Goal: Task Accomplishment & Management: Complete application form

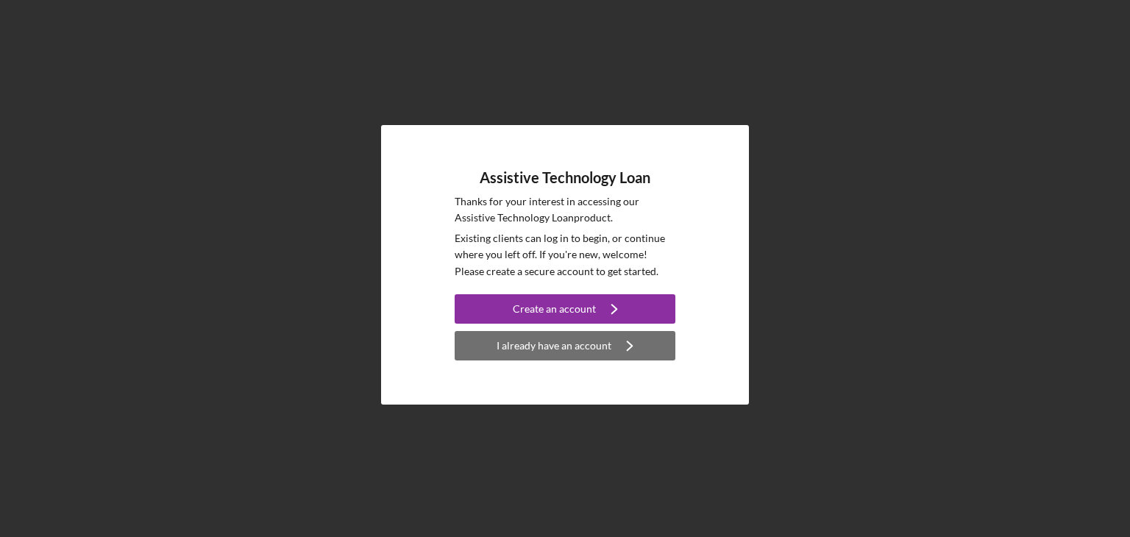
click at [550, 346] on div "I already have an account" at bounding box center [554, 345] width 115 height 29
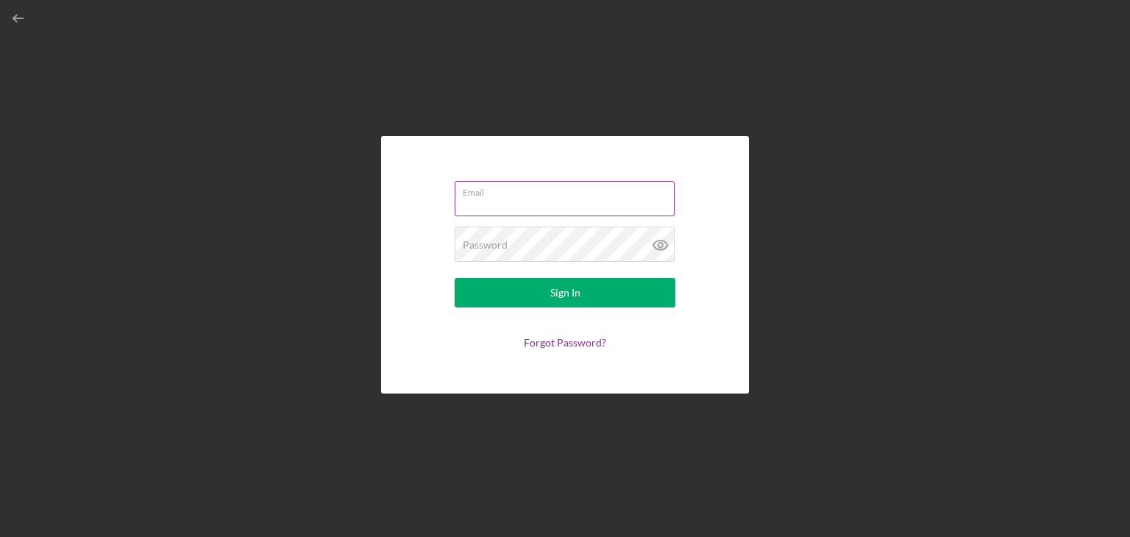
click at [477, 202] on input "Email" at bounding box center [565, 198] width 220 height 35
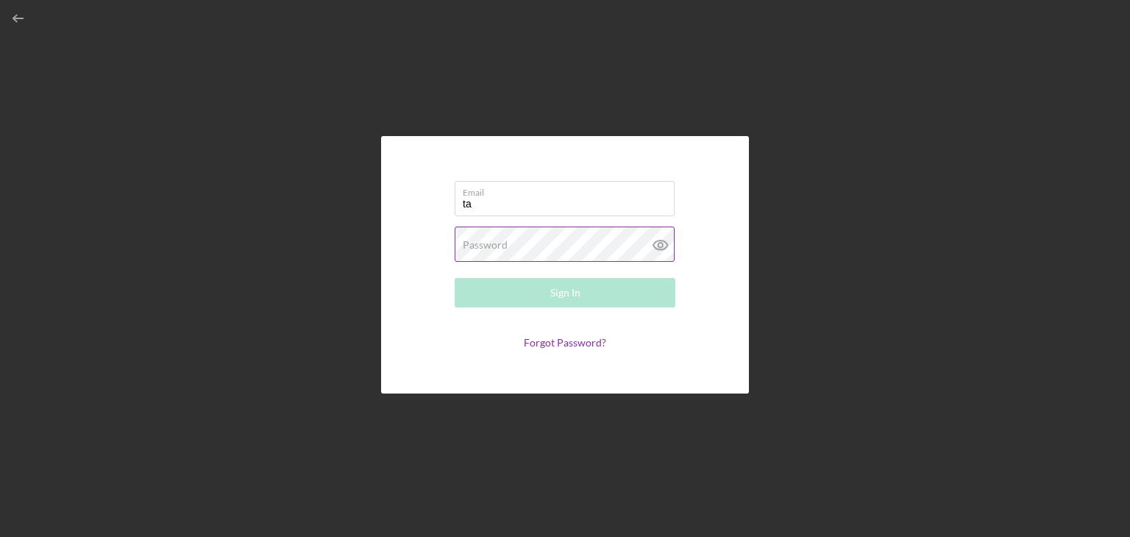
type input "[EMAIL_ADDRESS][DOMAIN_NAME]"
click at [480, 241] on label "Password" at bounding box center [485, 245] width 45 height 12
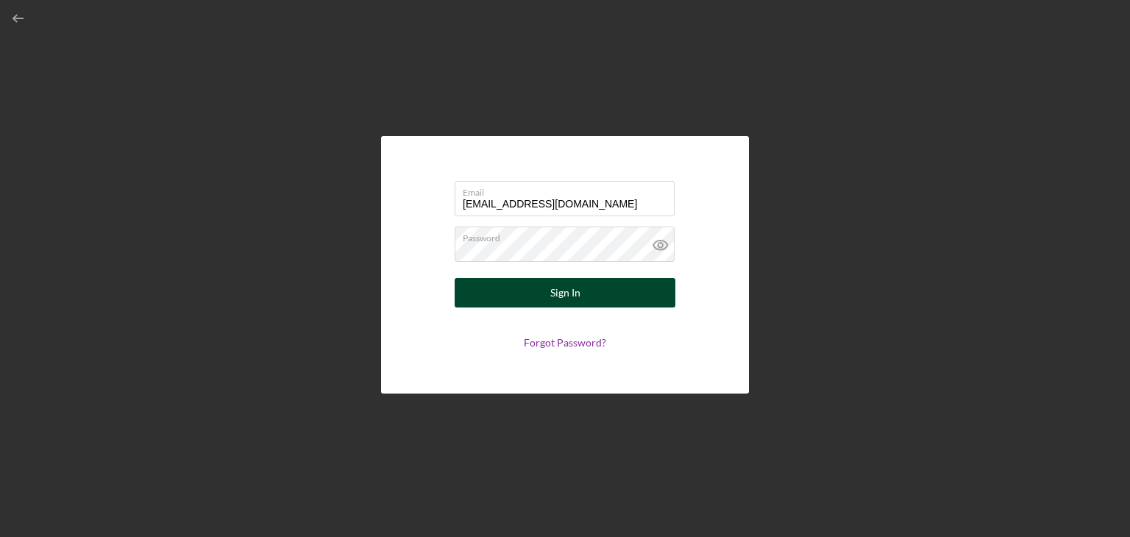
drag, startPoint x: 675, startPoint y: 292, endPoint x: 658, endPoint y: 277, distance: 23.0
click at [658, 277] on form "Email [EMAIL_ADDRESS][DOMAIN_NAME] Password Sign In Forgot Password?" at bounding box center [565, 265] width 294 height 184
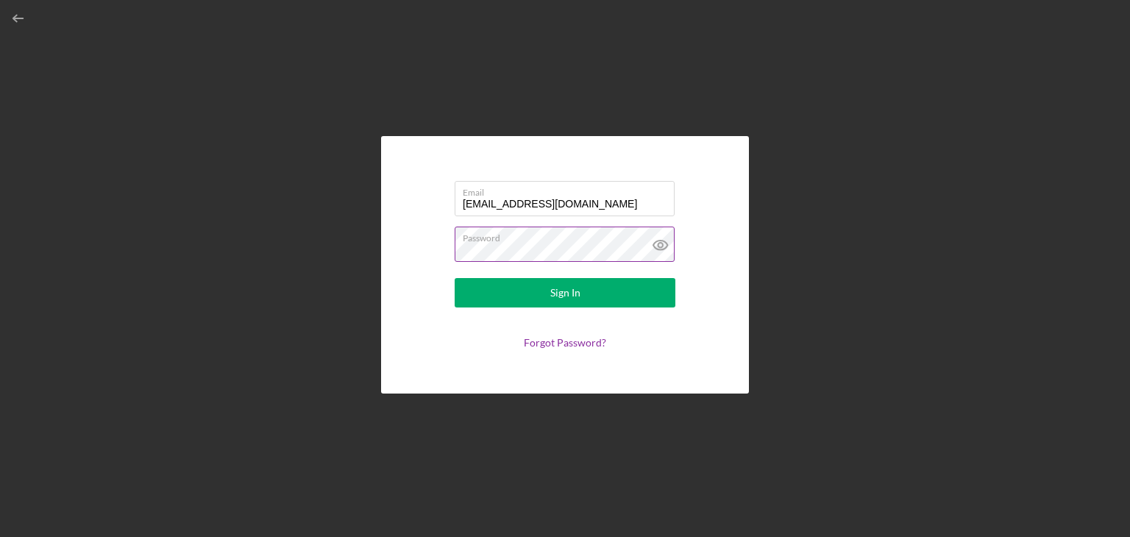
click at [658, 242] on icon at bounding box center [660, 245] width 37 height 37
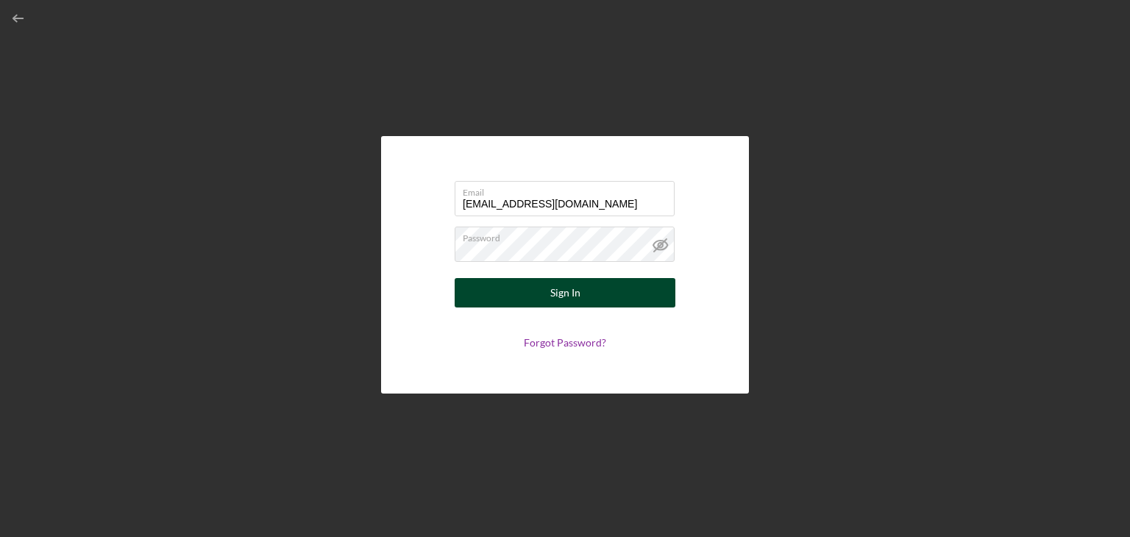
click at [575, 289] on div "Sign In" at bounding box center [565, 292] width 30 height 29
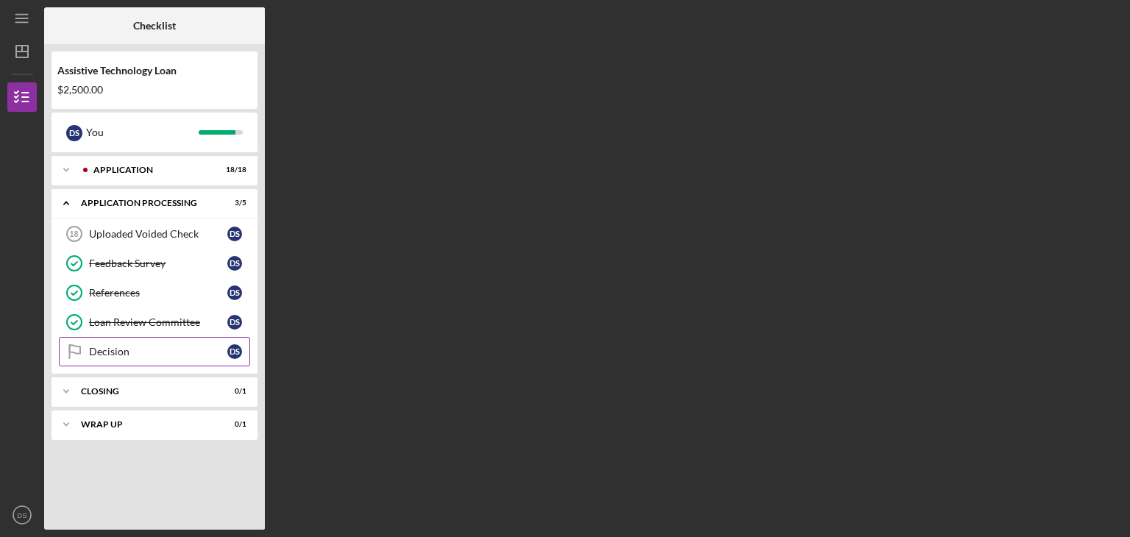
click at [116, 349] on div "Decision" at bounding box center [158, 352] width 138 height 12
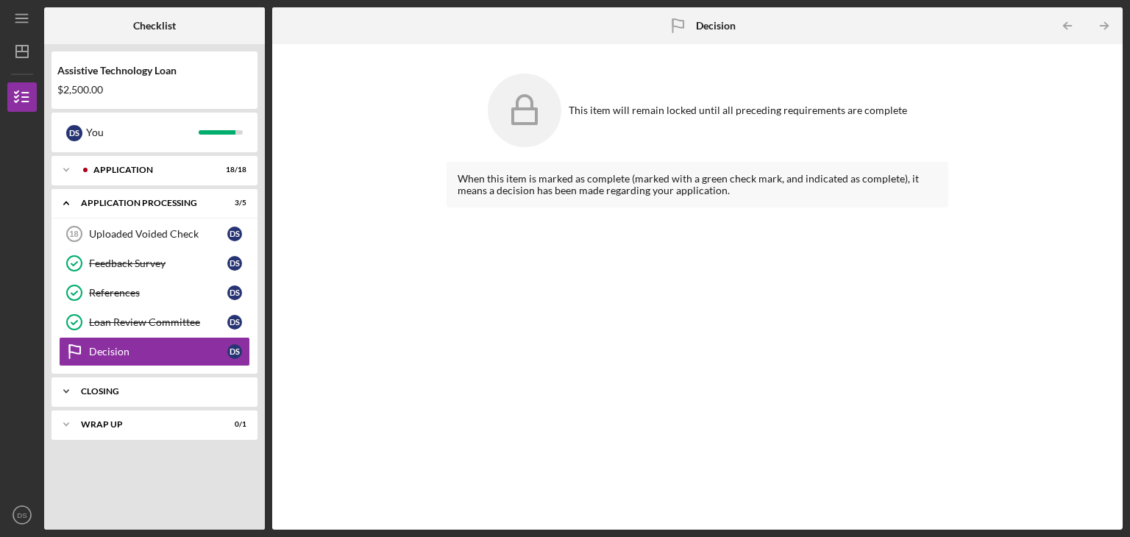
click at [99, 391] on div "Closing" at bounding box center [160, 391] width 158 height 9
click at [100, 420] on div "Purchase AT" at bounding box center [158, 422] width 138 height 12
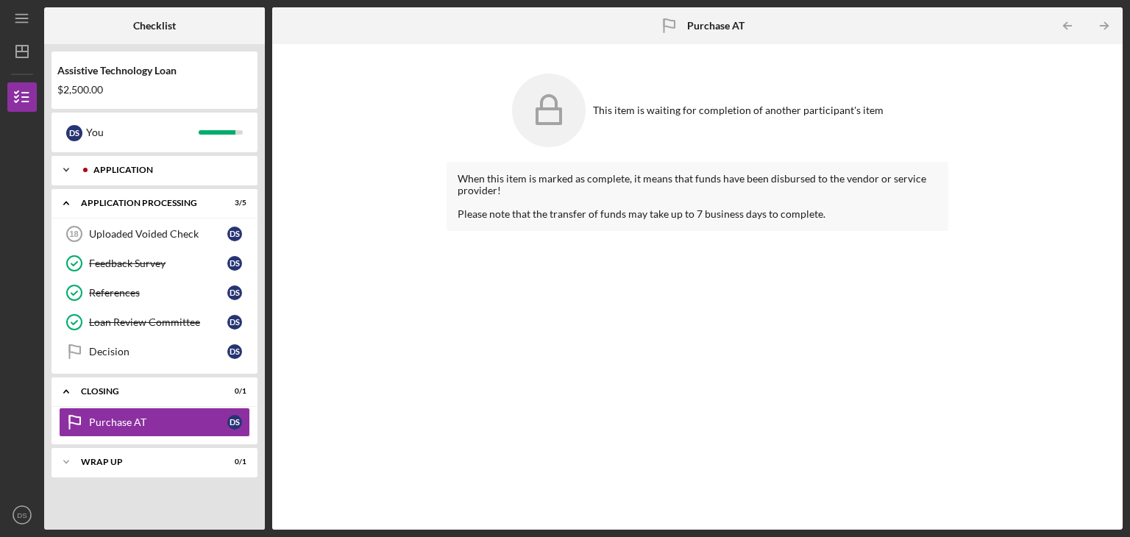
click at [109, 165] on div "Icon/Expander Application 18 / 18" at bounding box center [154, 169] width 206 height 29
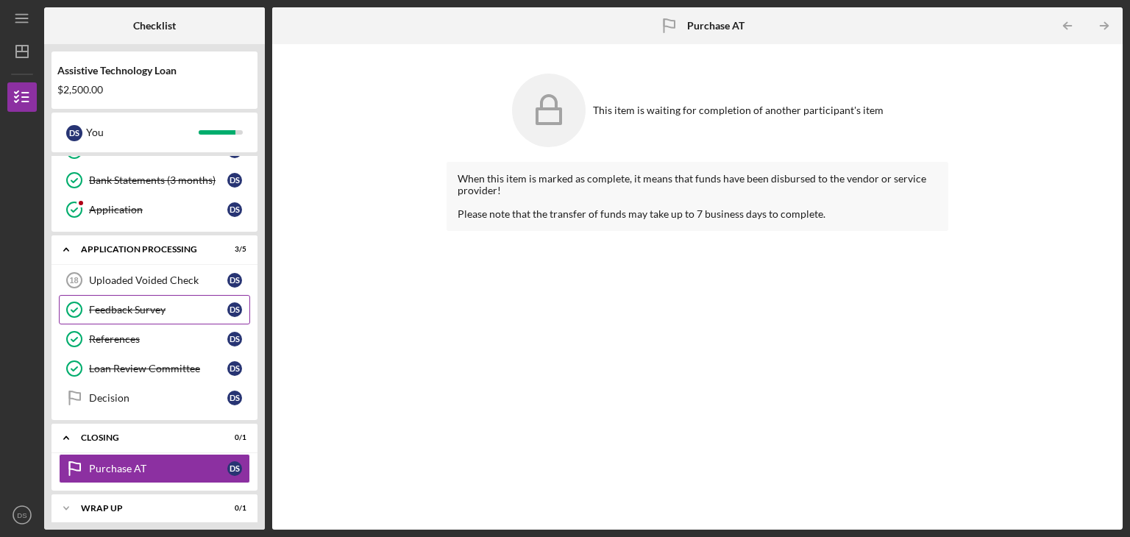
scroll to position [493, 0]
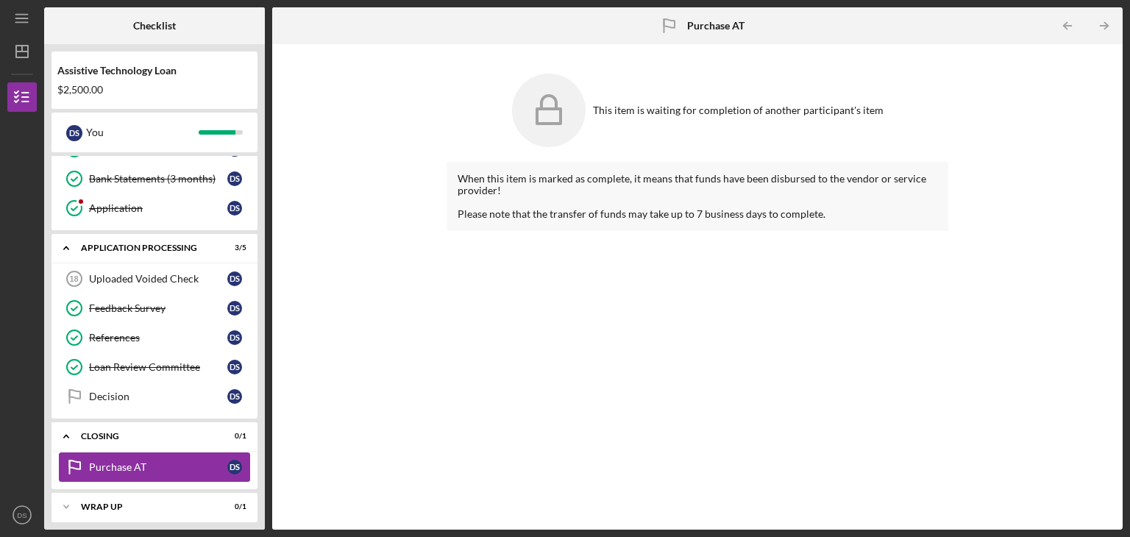
click at [121, 461] on div "Purchase AT" at bounding box center [158, 467] width 138 height 12
click at [95, 502] on div "Wrap up" at bounding box center [160, 506] width 158 height 9
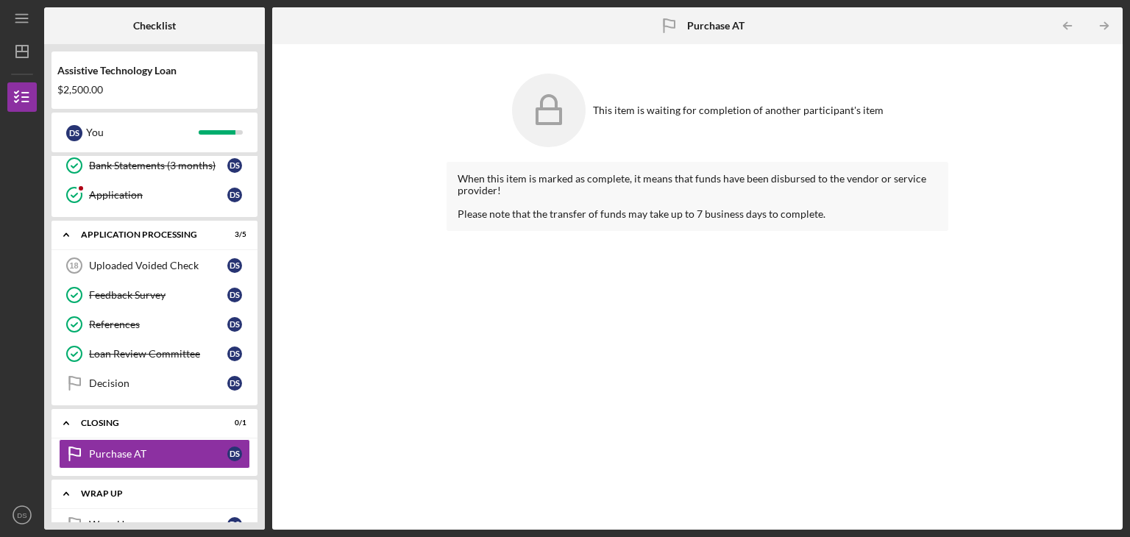
scroll to position [530, 0]
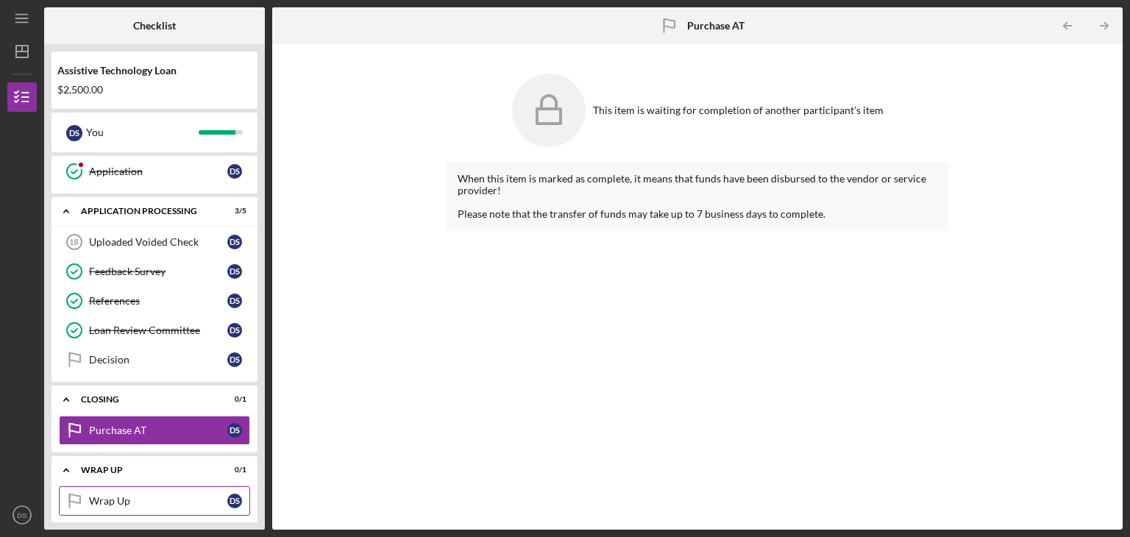
click at [99, 495] on div "Wrap Up" at bounding box center [158, 501] width 138 height 12
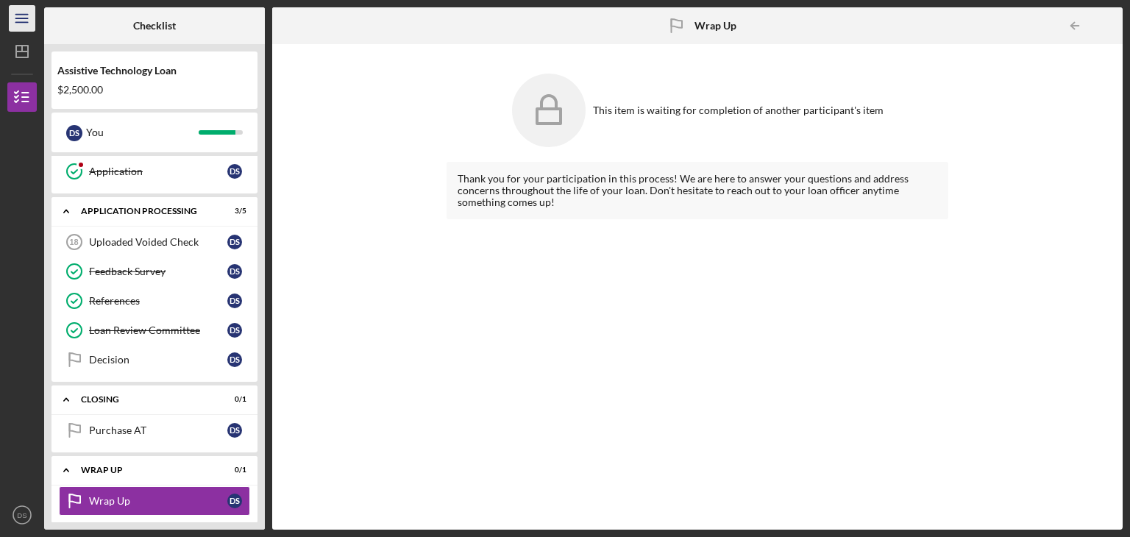
click at [22, 26] on icon "Icon/Menu" at bounding box center [22, 18] width 33 height 33
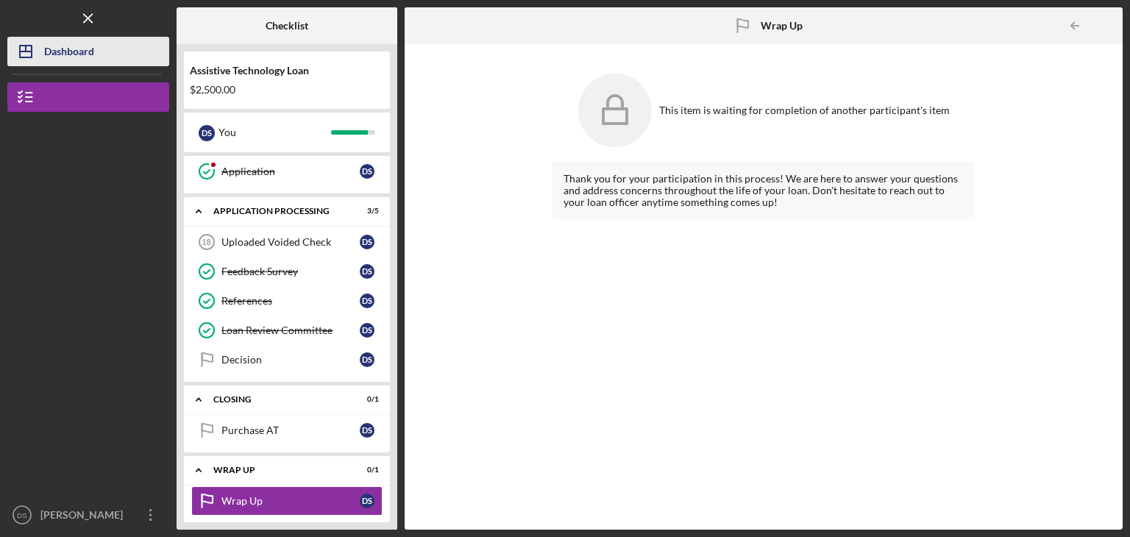
click at [68, 53] on div "Dashboard" at bounding box center [69, 53] width 50 height 33
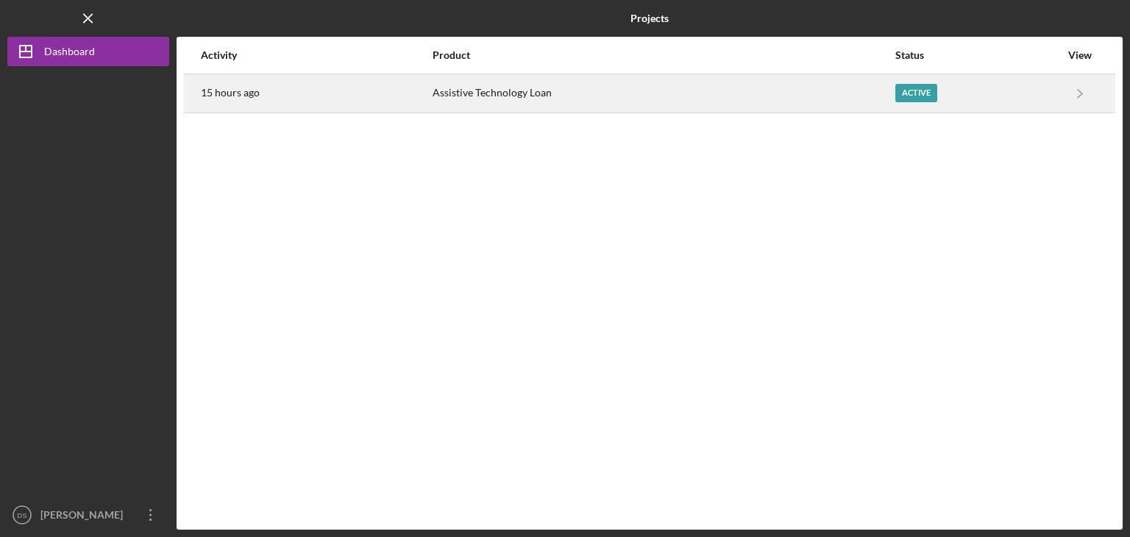
click at [494, 96] on div "Assistive Technology Loan" at bounding box center [663, 93] width 461 height 37
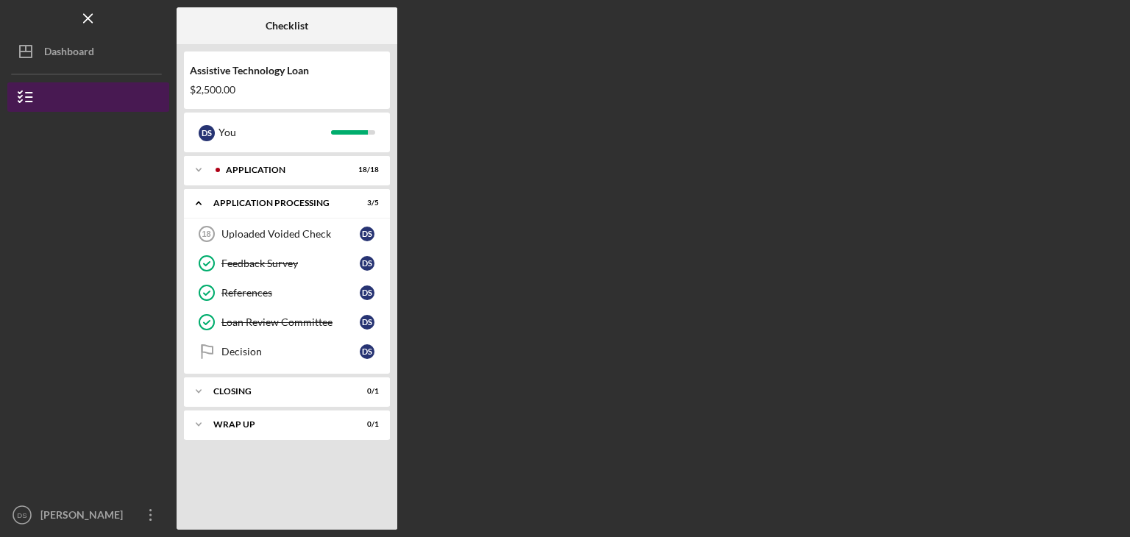
click at [24, 97] on icon "button" at bounding box center [25, 97] width 37 height 37
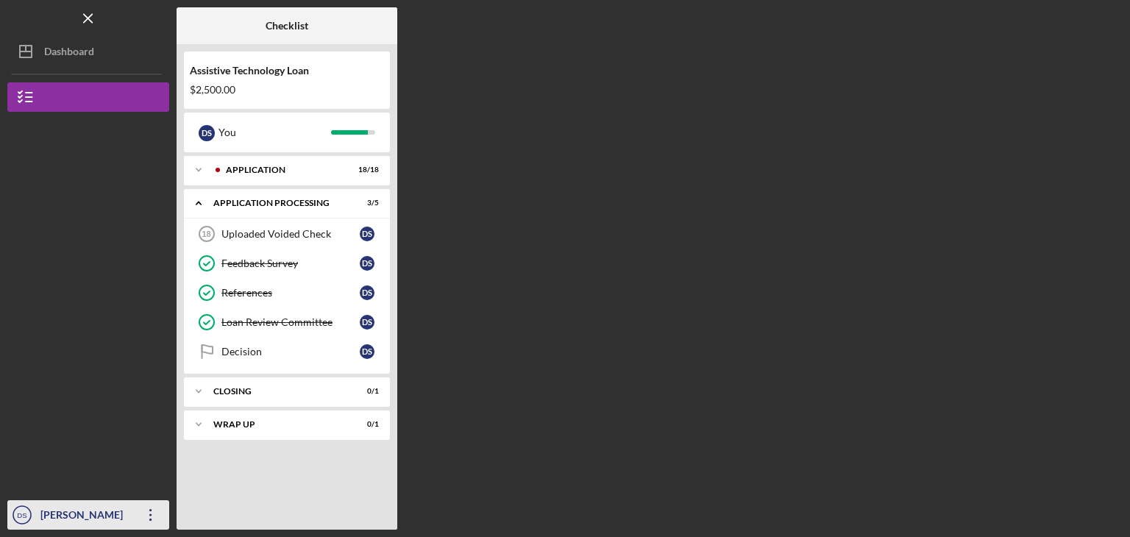
click at [152, 516] on icon "Icon/Overflow" at bounding box center [150, 515] width 37 height 37
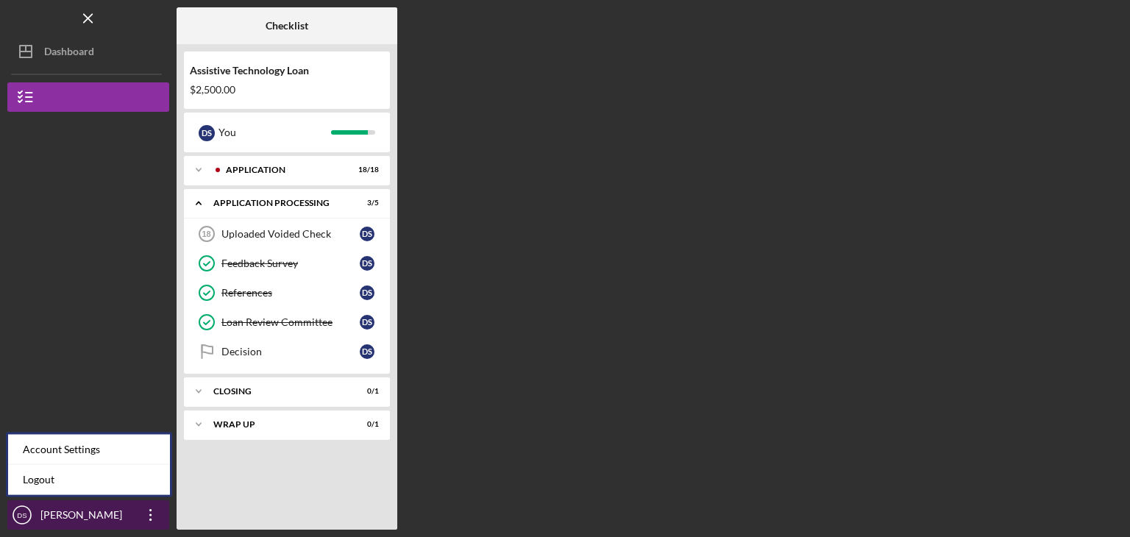
click at [65, 510] on div "[PERSON_NAME]" at bounding box center [85, 516] width 96 height 33
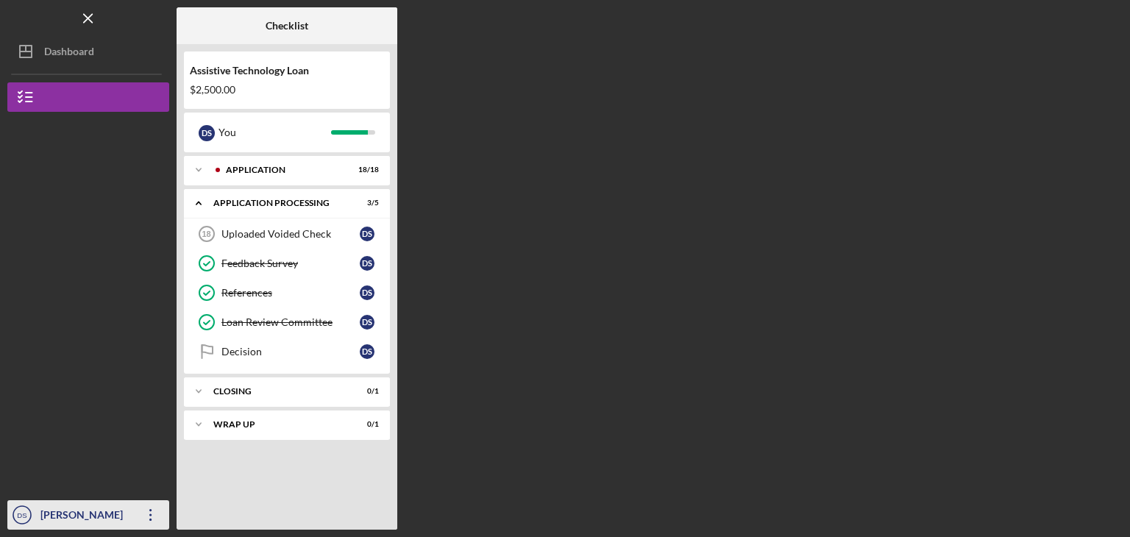
click at [65, 510] on div "[PERSON_NAME]" at bounding box center [85, 516] width 96 height 33
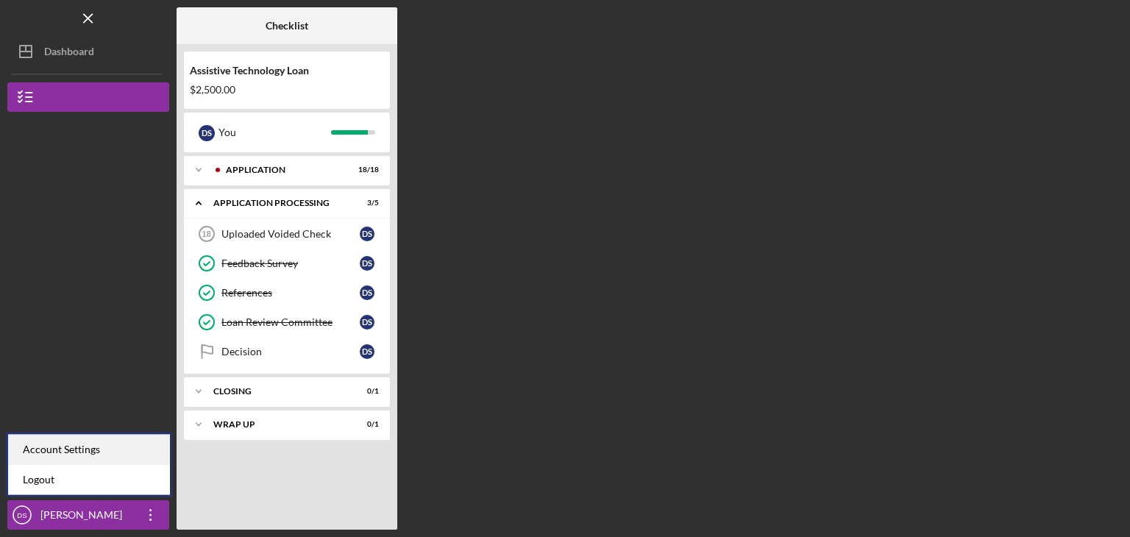
click at [27, 444] on div "Account Settings" at bounding box center [89, 450] width 162 height 30
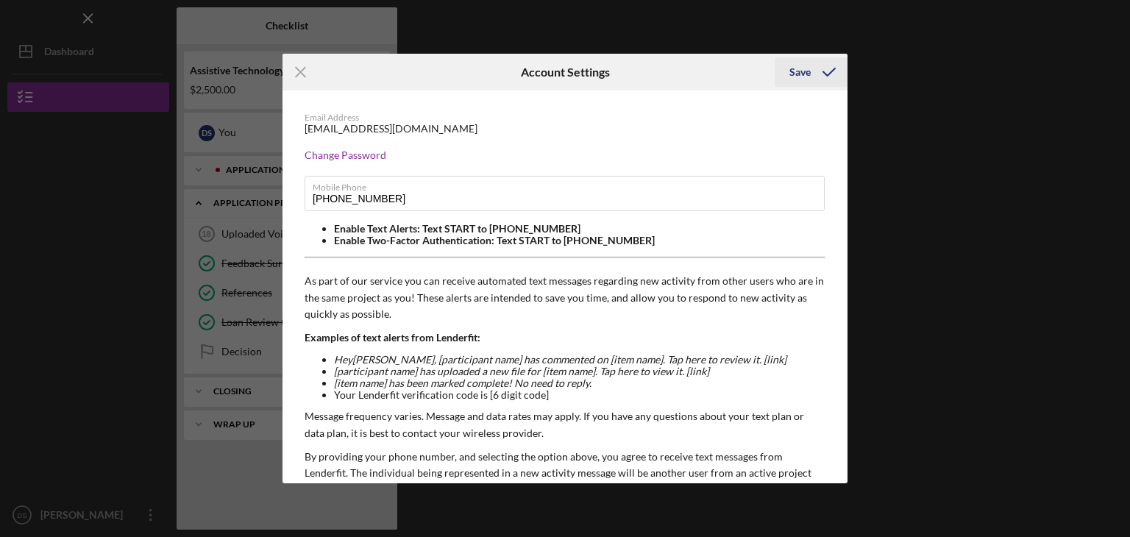
click at [805, 71] on div "Save" at bounding box center [799, 71] width 21 height 29
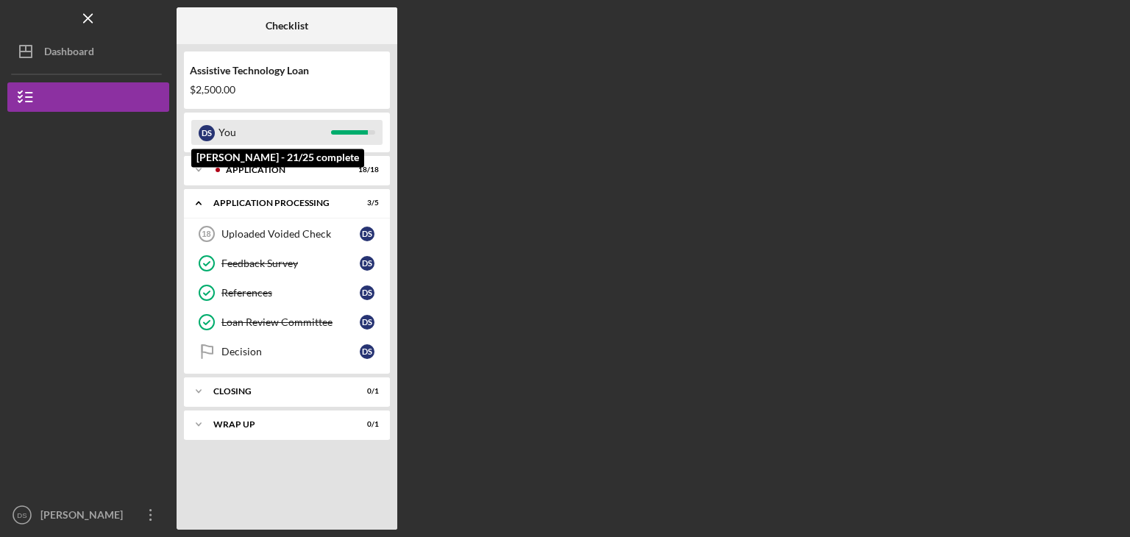
click at [251, 132] on div "You" at bounding box center [274, 132] width 113 height 25
click at [225, 134] on div "You" at bounding box center [274, 132] width 113 height 25
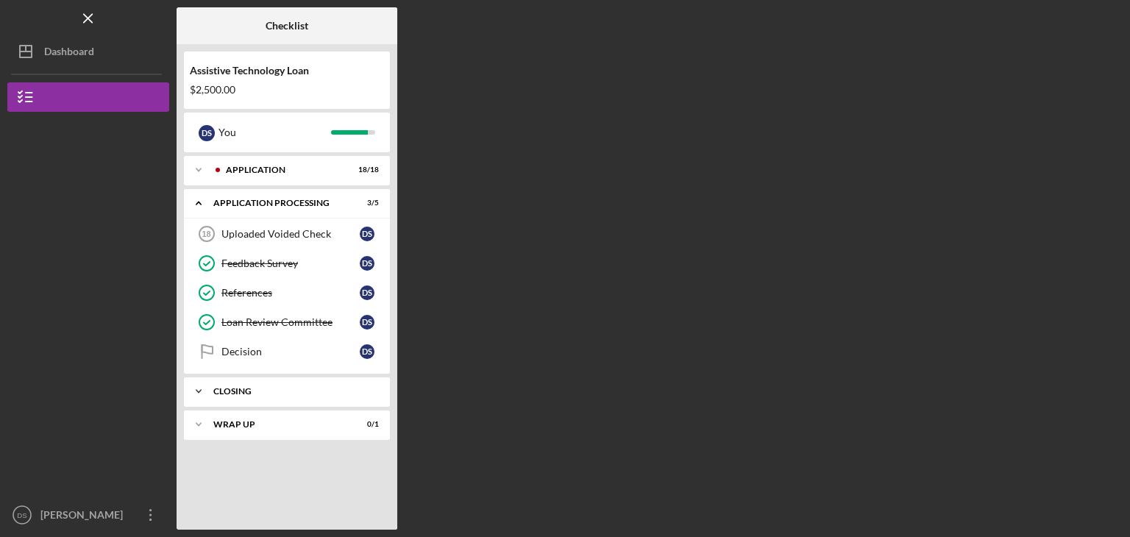
click at [199, 388] on icon "Icon/Expander" at bounding box center [198, 391] width 29 height 29
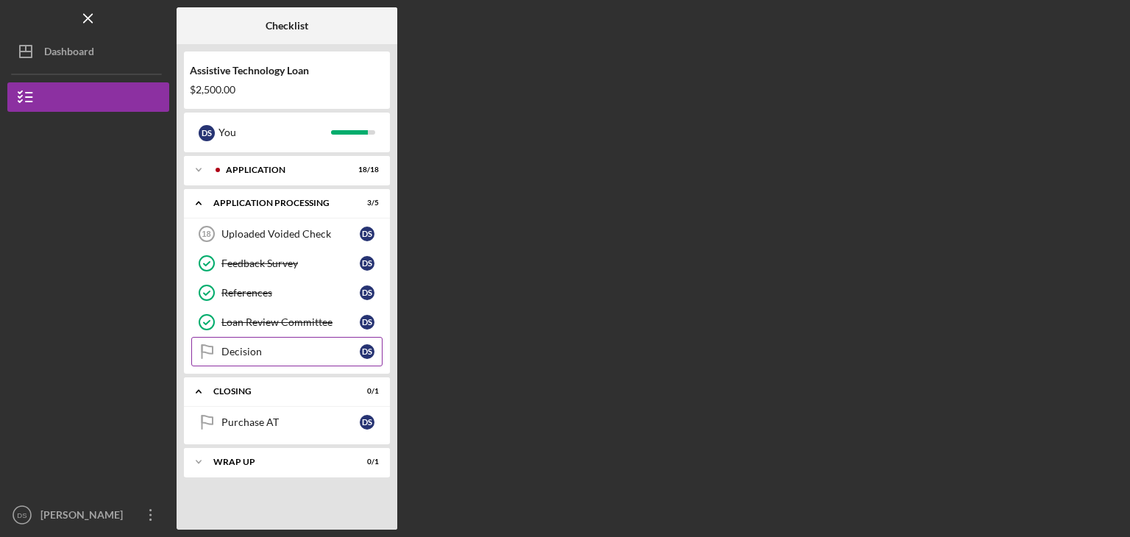
click at [247, 353] on div "Decision" at bounding box center [290, 352] width 138 height 12
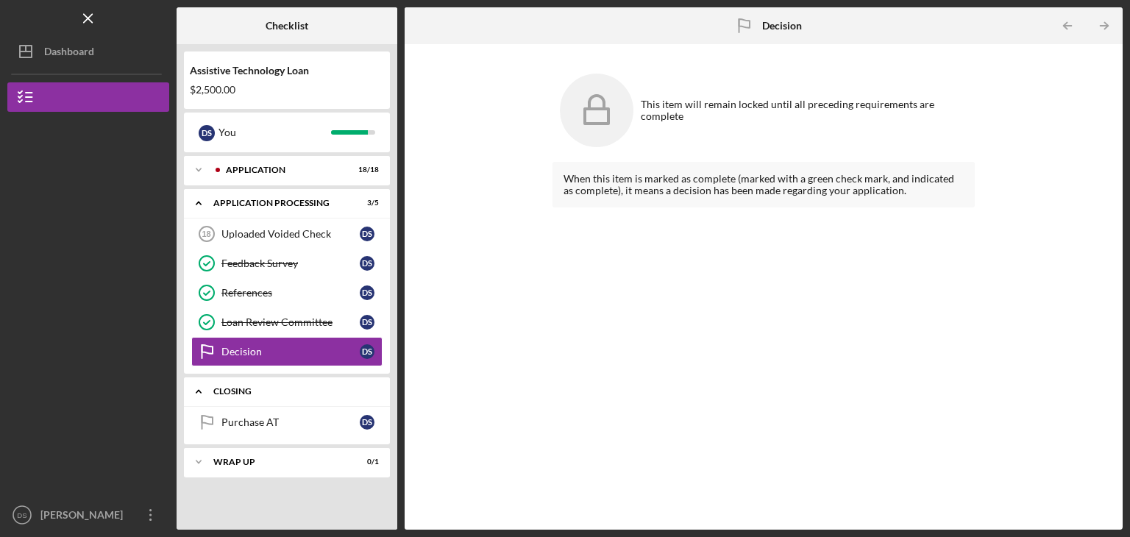
click at [221, 388] on div "Closing" at bounding box center [292, 391] width 158 height 9
click at [199, 422] on icon "Icon/Expander" at bounding box center [198, 424] width 29 height 29
click at [246, 458] on div "Wrap Up" at bounding box center [290, 455] width 138 height 12
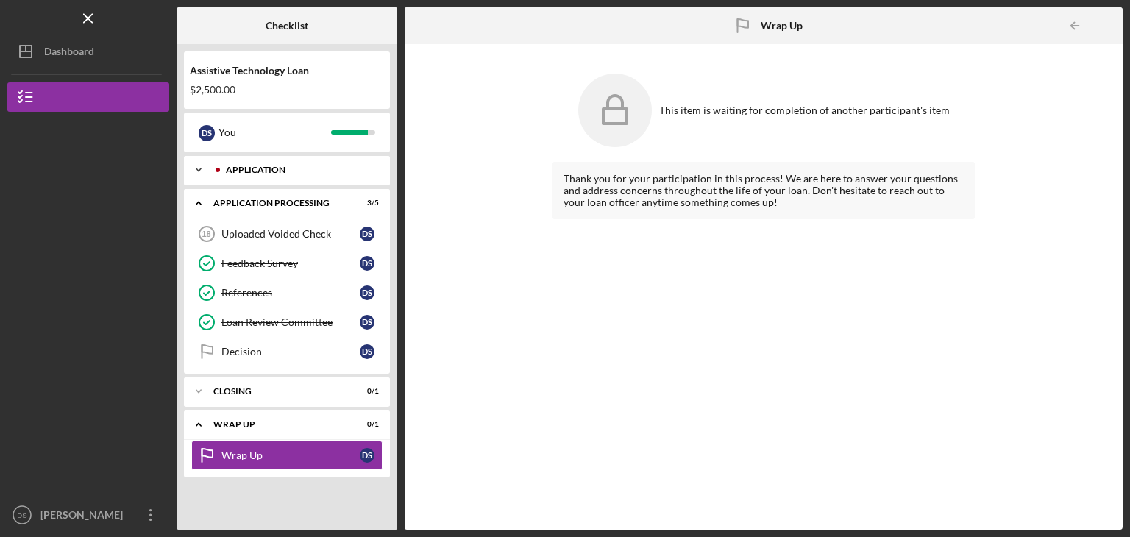
click at [196, 170] on icon "Icon/Expander" at bounding box center [198, 169] width 29 height 29
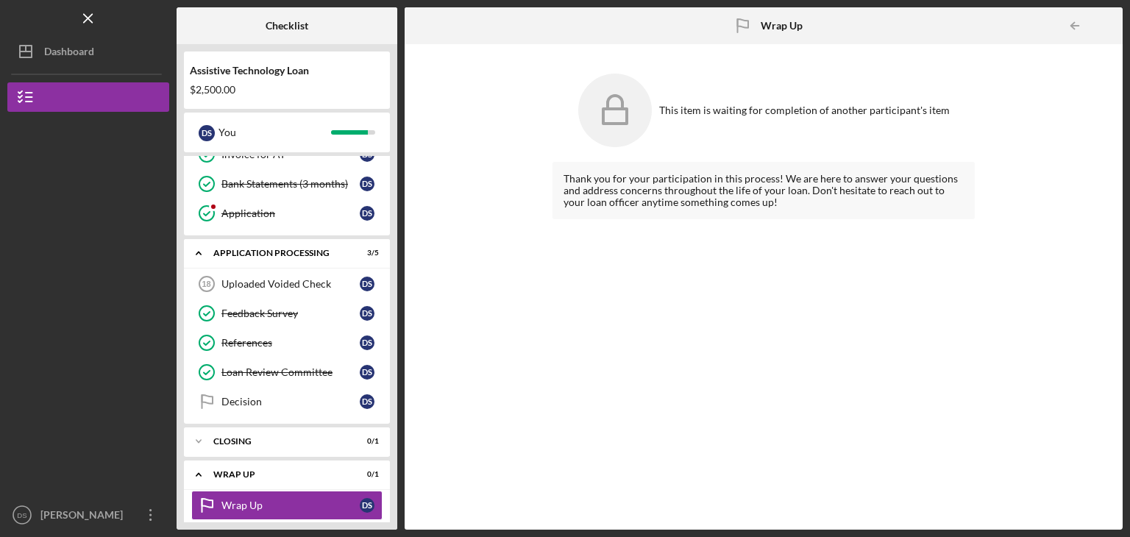
scroll to position [493, 0]
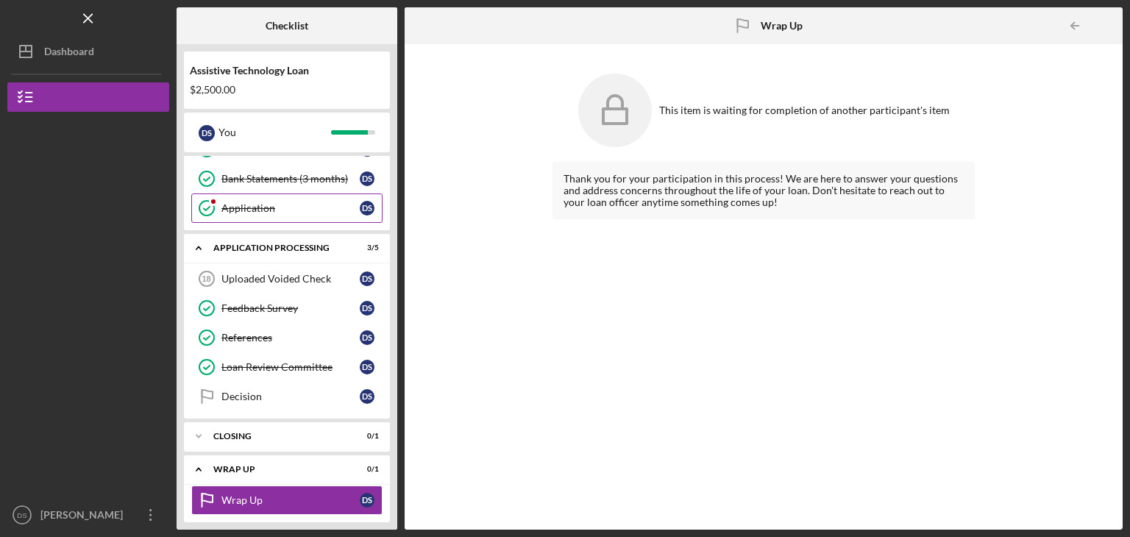
click at [273, 204] on div "Application" at bounding box center [290, 208] width 138 height 12
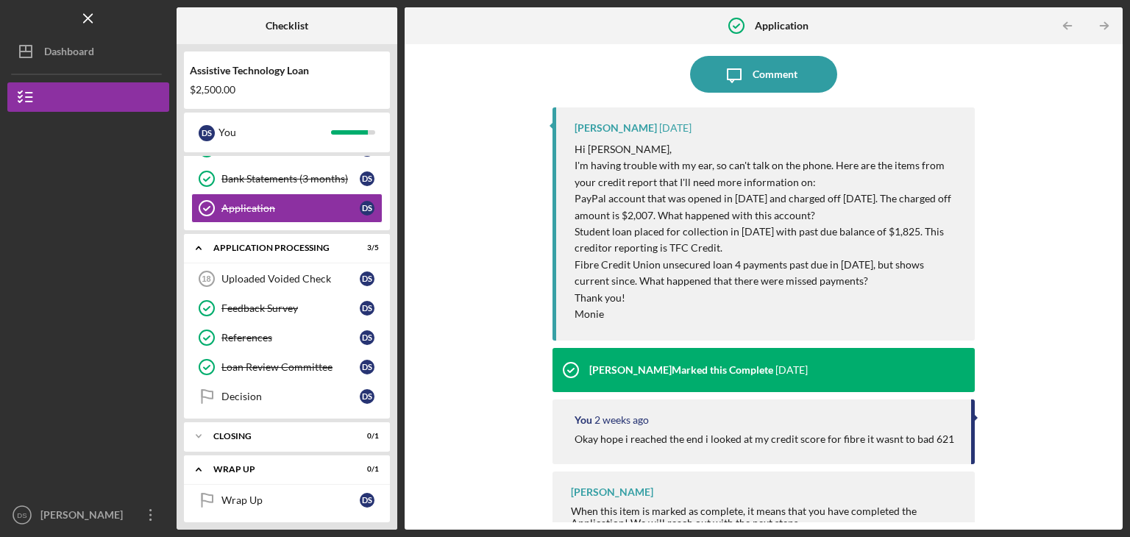
scroll to position [40, 0]
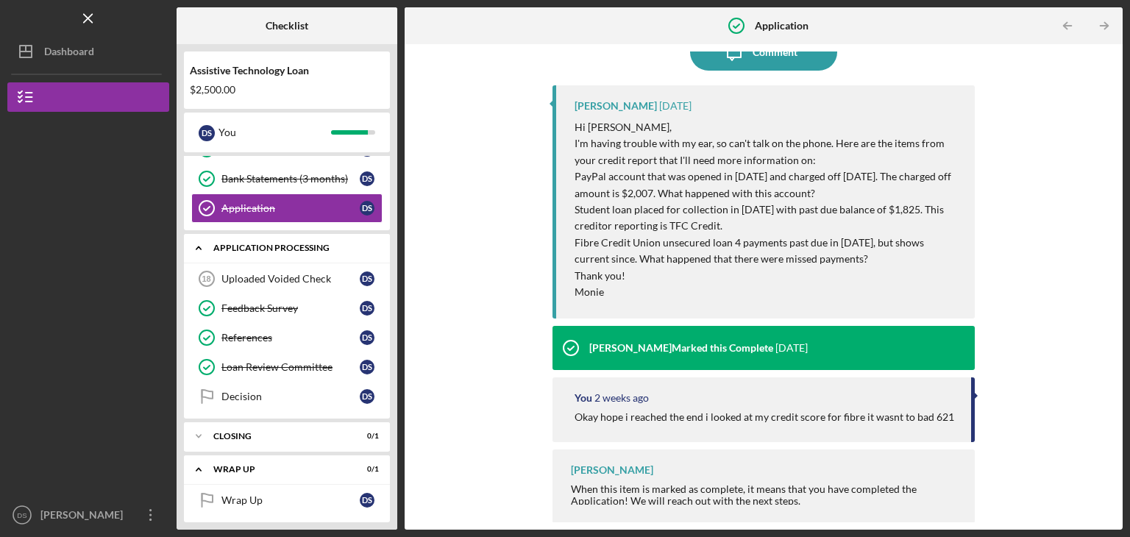
click at [196, 241] on icon "Icon/Expander" at bounding box center [198, 247] width 29 height 29
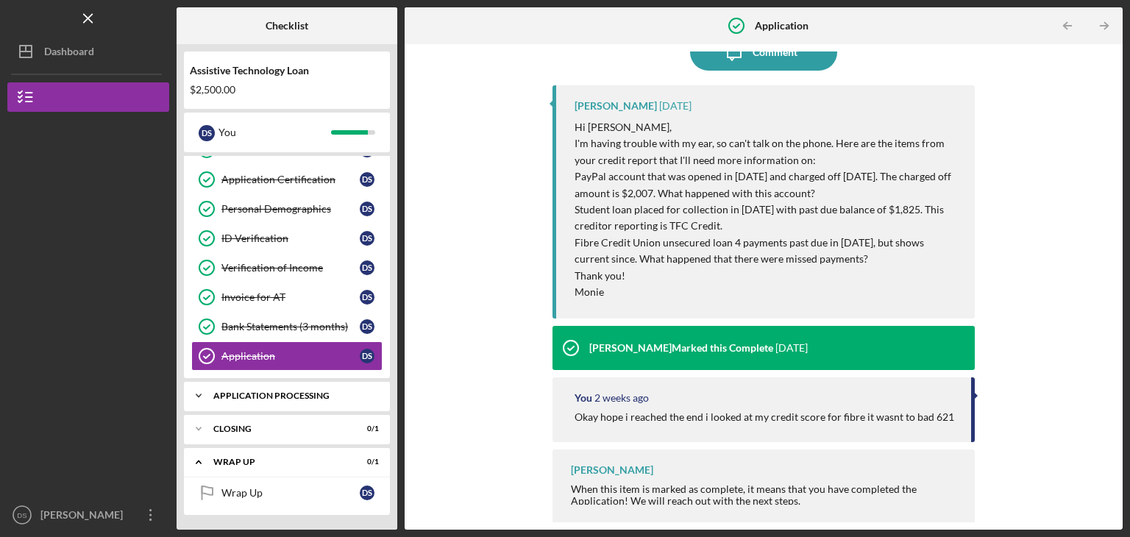
scroll to position [339, 0]
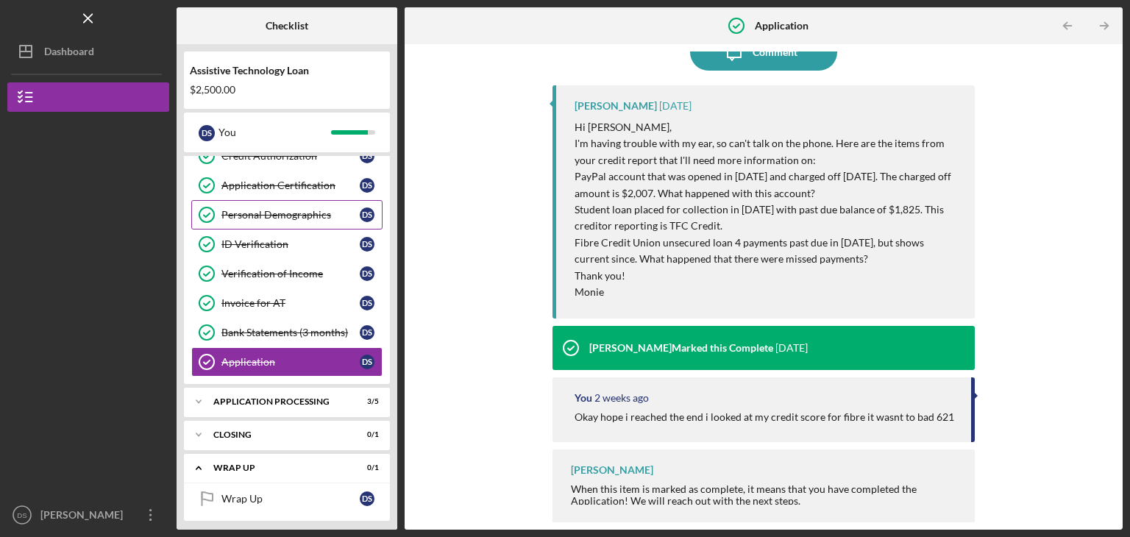
click at [208, 203] on icon "Personal Demographics" at bounding box center [206, 214] width 37 height 37
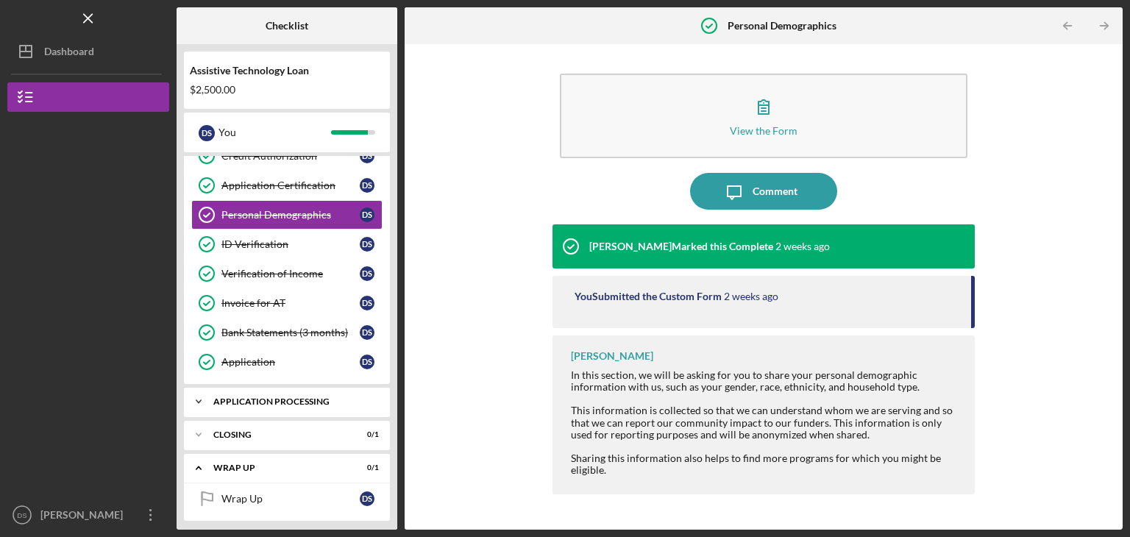
click at [200, 400] on polyline at bounding box center [198, 401] width 4 height 3
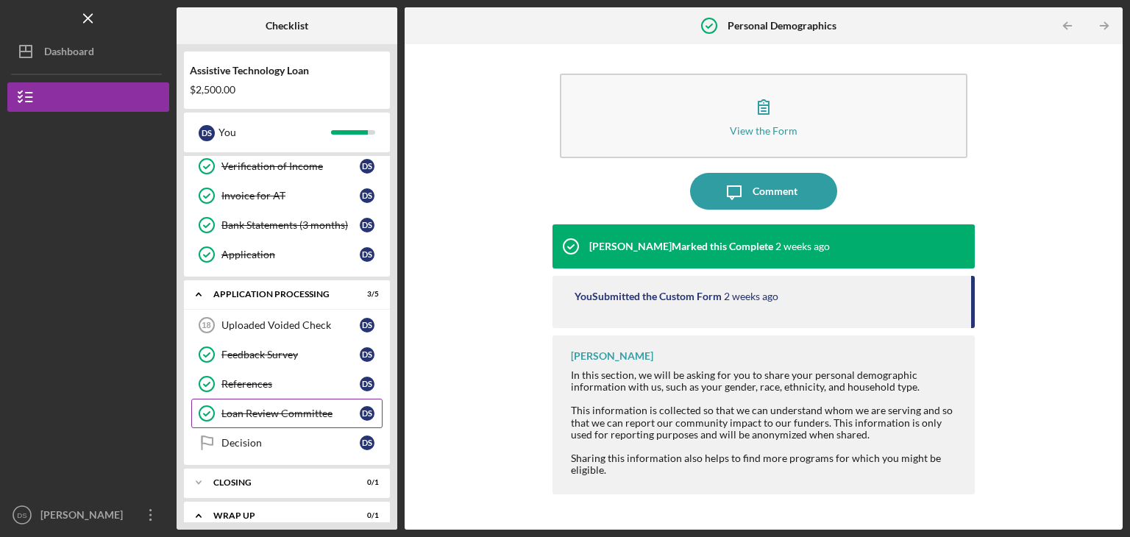
scroll to position [493, 0]
